Goal: Task Accomplishment & Management: Complete application form

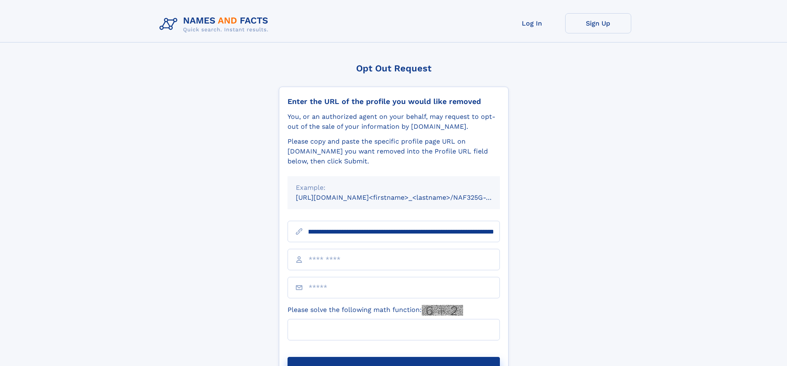
scroll to position [0, 99]
type input "**********"
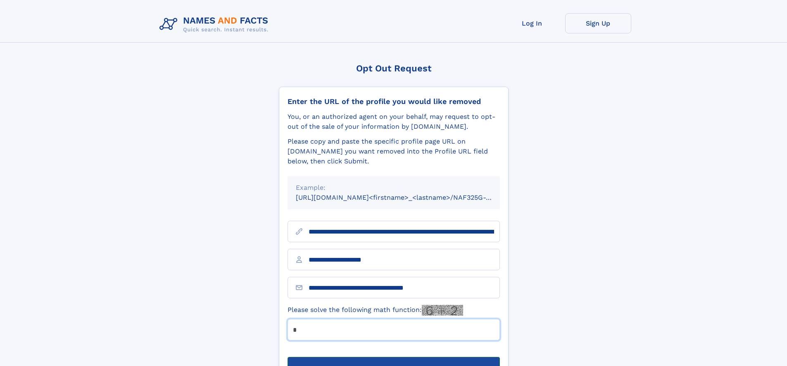
type input "*"
click at [393, 357] on button "Submit Opt Out Request" at bounding box center [393, 370] width 212 height 26
